Goal: Task Accomplishment & Management: Use online tool/utility

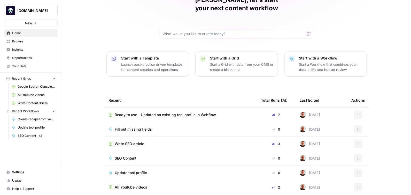
scroll to position [30, 0]
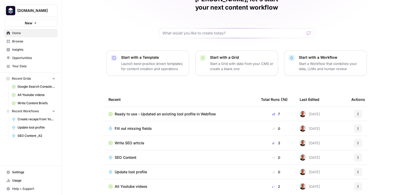
click at [189, 111] on span "Ready to use - Updated an existing tool profile in Webflow" at bounding box center [165, 113] width 101 height 5
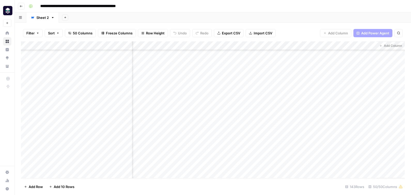
scroll to position [193, 2160]
click at [341, 133] on div "Add Column" at bounding box center [213, 109] width 384 height 137
click at [372, 134] on div "Add Column" at bounding box center [213, 109] width 384 height 137
click at [366, 46] on div "Add Column" at bounding box center [213, 109] width 384 height 137
click at [22, 19] on button "button" at bounding box center [21, 17] width 12 height 10
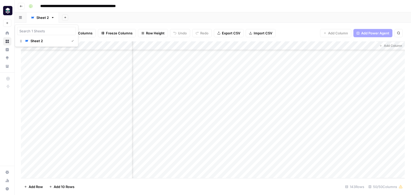
click at [290, 36] on div "Filter Sort 50 Columns Freeze Columns Row Height Undo Redo Export CSV Import CS…" at bounding box center [213, 33] width 384 height 17
click at [385, 133] on div "Add Column" at bounding box center [213, 109] width 384 height 137
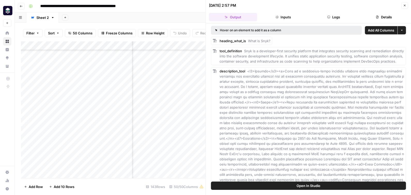
click at [328, 18] on icon "button" at bounding box center [328, 16] width 3 height 3
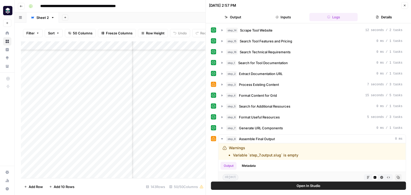
click at [403, 6] on button "Close" at bounding box center [404, 5] width 7 height 7
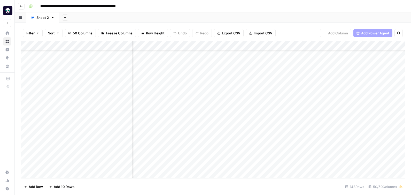
scroll to position [193, 2160]
click at [340, 135] on div "Add Column" at bounding box center [213, 109] width 384 height 137
click at [364, 134] on div "Add Column" at bounding box center [213, 109] width 384 height 137
click at [338, 133] on div "Add Column" at bounding box center [213, 109] width 384 height 137
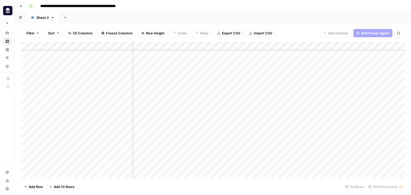
click at [18, 18] on button "button" at bounding box center [21, 17] width 12 height 10
